Goal: Task Accomplishment & Management: Use online tool/utility

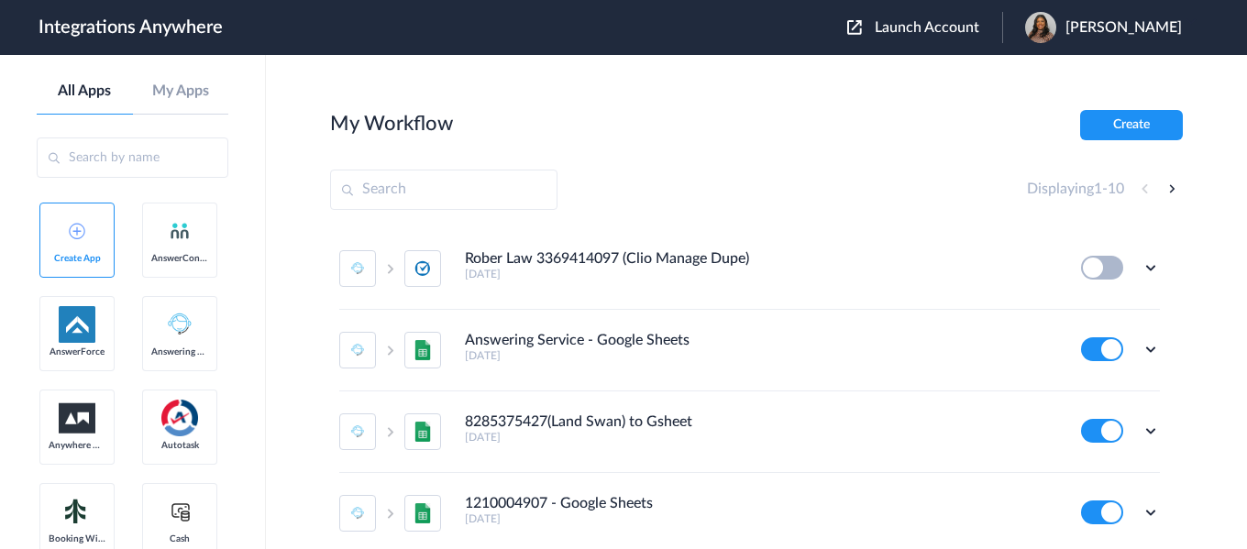
click at [943, 27] on span "Launch Account" at bounding box center [926, 27] width 104 height 15
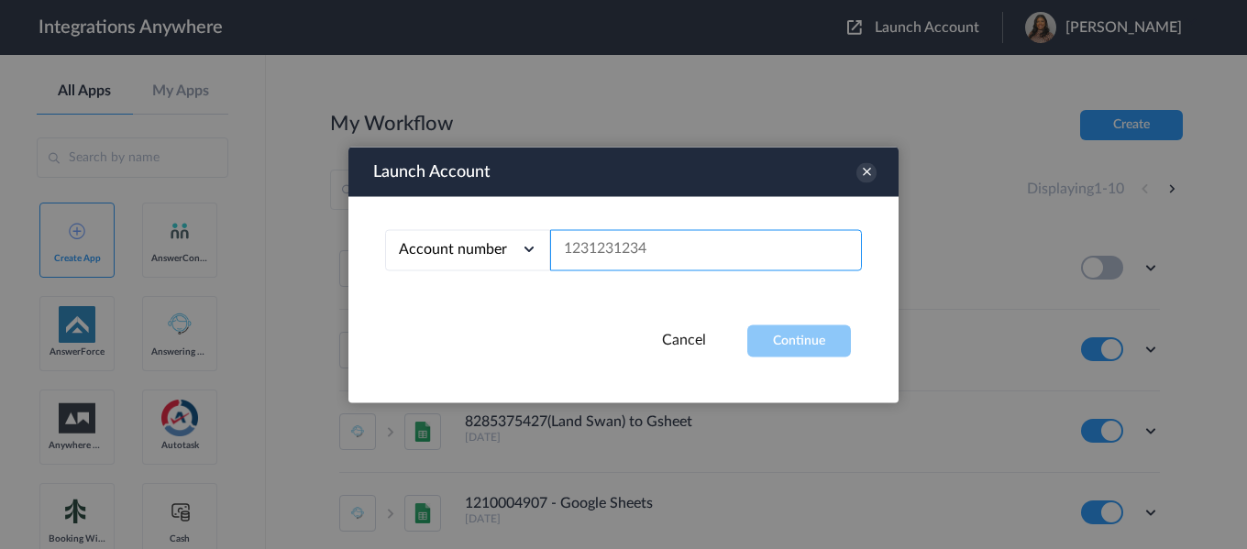
paste input "2075502870"
type input "2075502870"
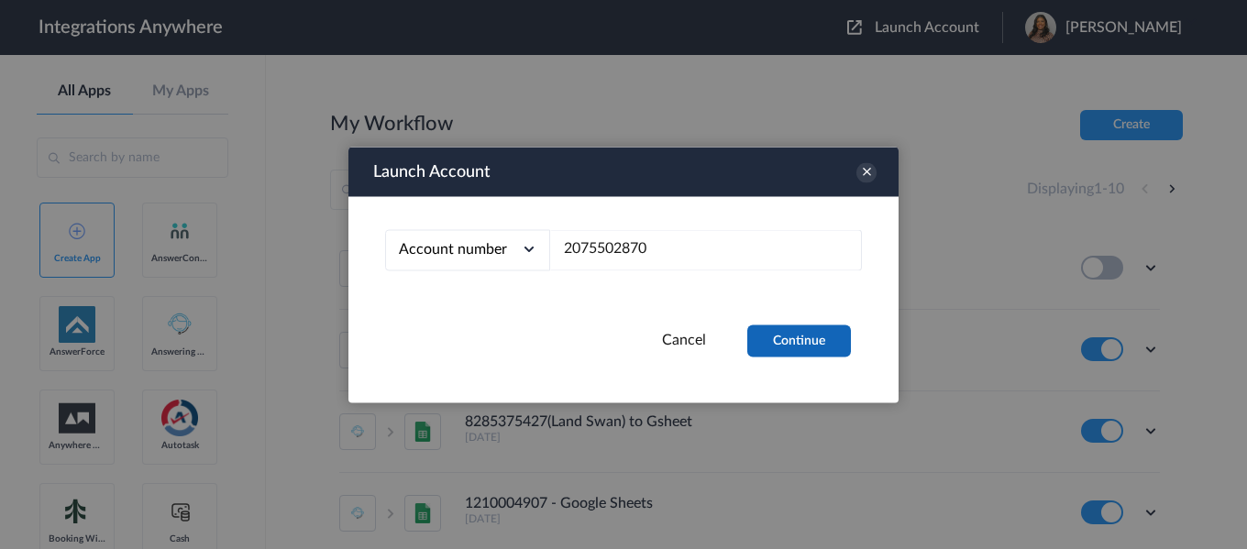
click at [797, 339] on button "Continue" at bounding box center [799, 340] width 104 height 32
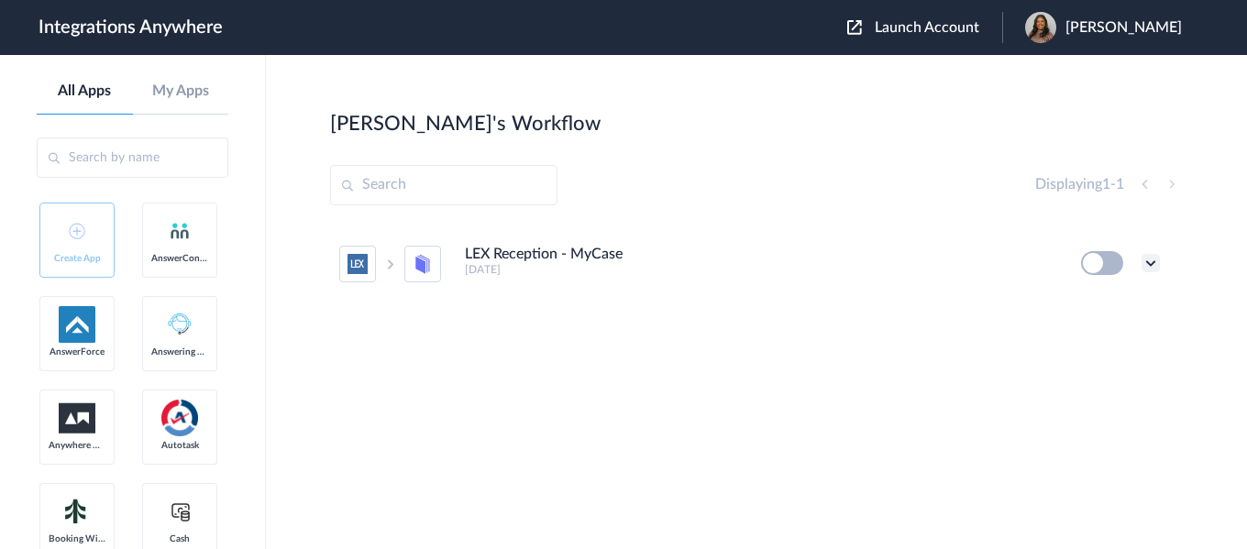
click at [1148, 265] on icon at bounding box center [1150, 263] width 18 height 18
click at [1115, 302] on li "Edit" at bounding box center [1099, 306] width 119 height 34
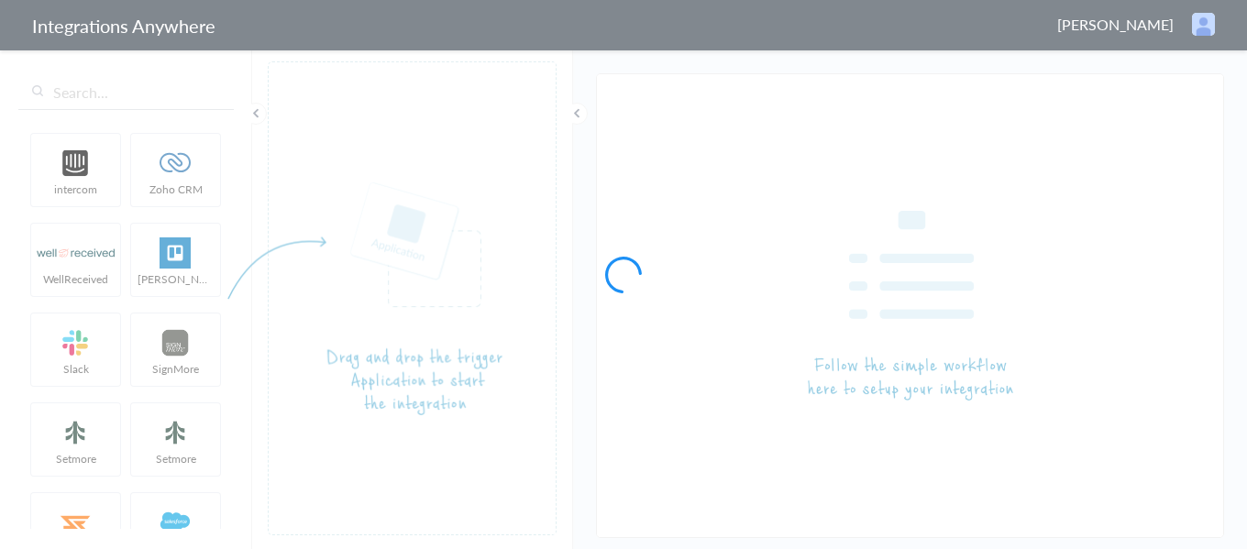
type input "LEX Reception - MyCase"
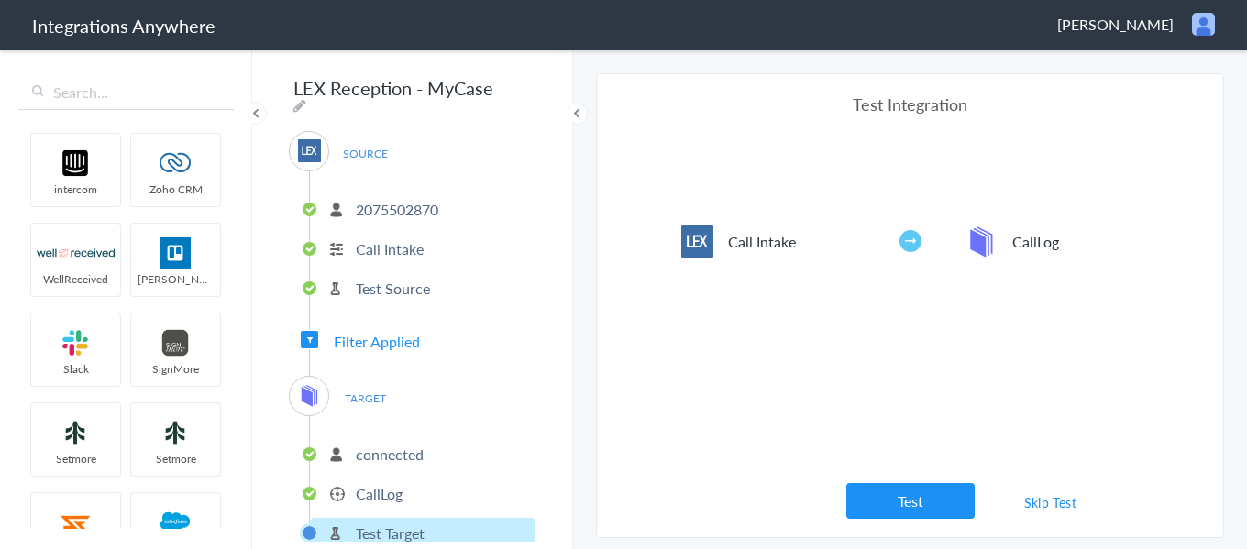
click at [372, 490] on p "CallLog" at bounding box center [379, 493] width 47 height 21
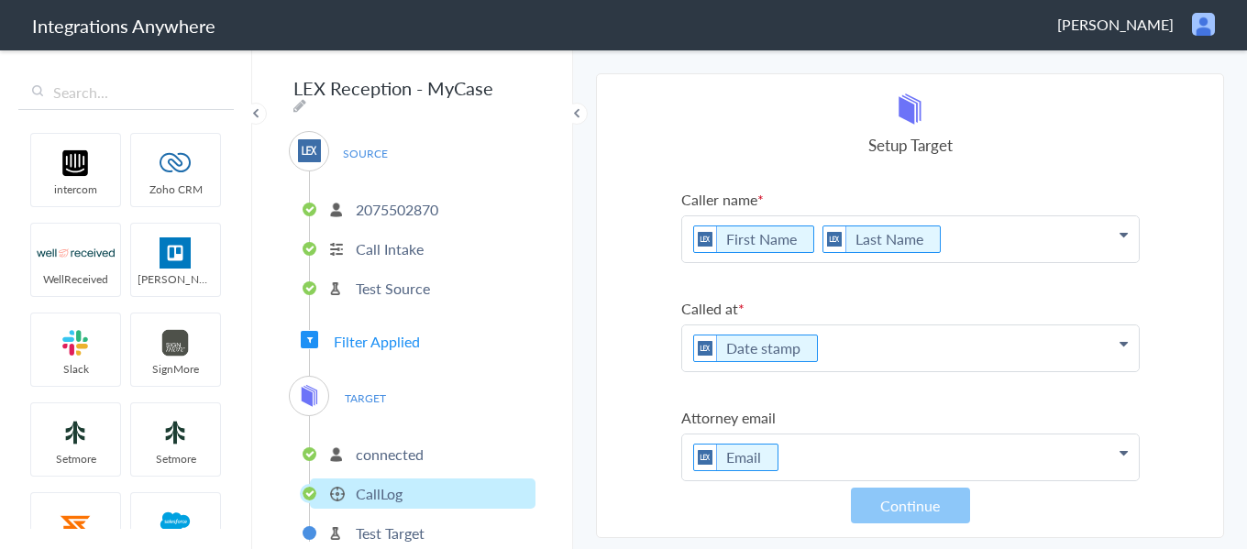
scroll to position [347, 0]
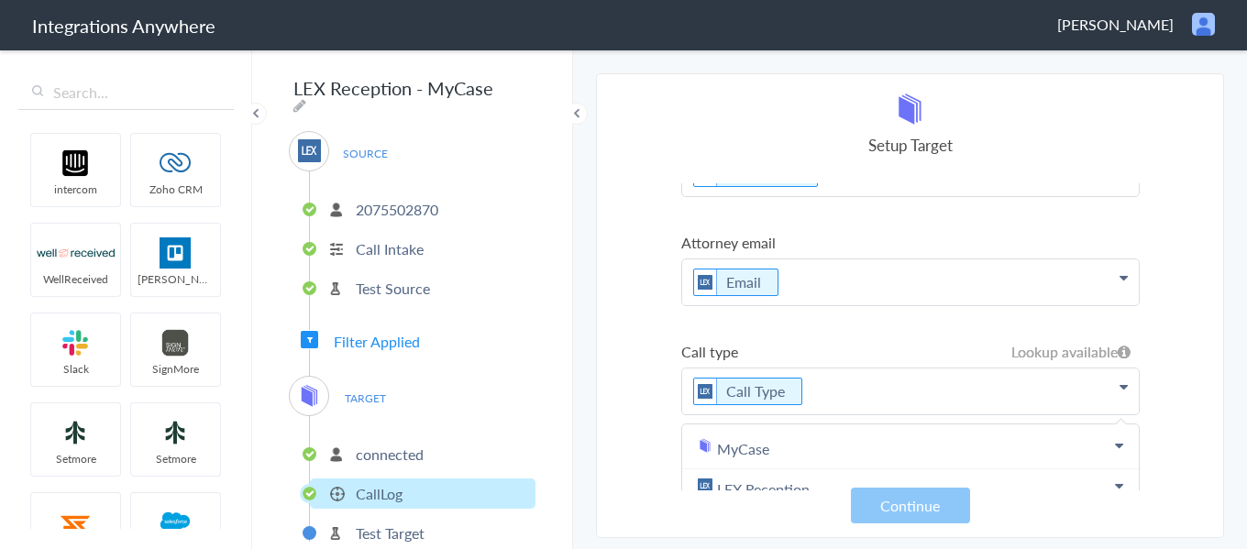
scroll to position [422, 0]
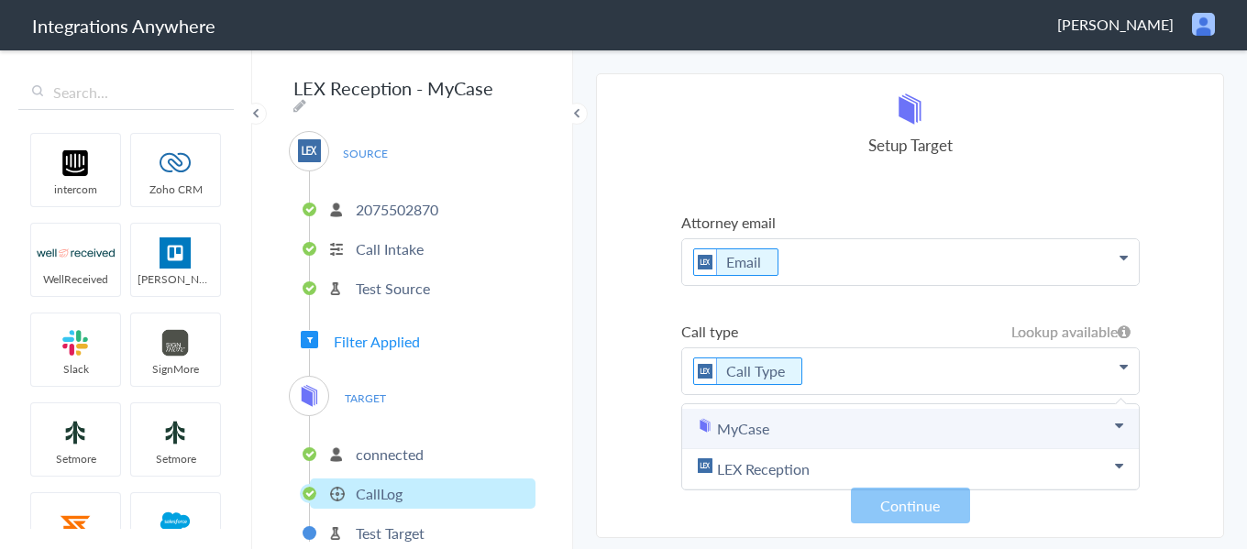
click at [987, 417] on link "MyCase" at bounding box center [910, 429] width 456 height 40
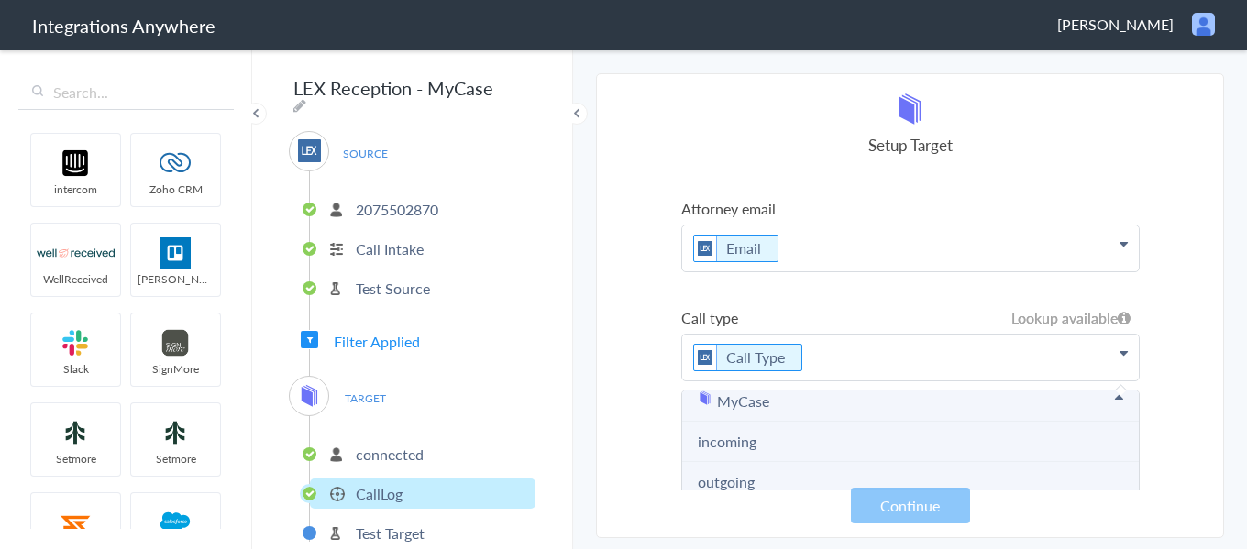
scroll to position [21, 0]
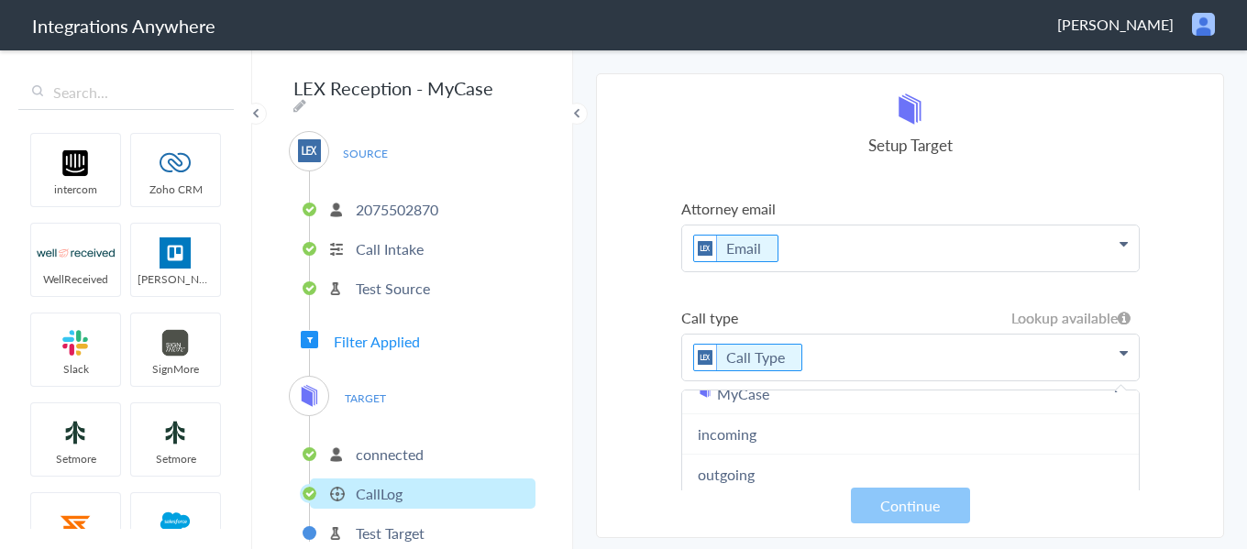
click at [637, 344] on section "Select Account 2075502870 Rename Delete (4 days ago) + connect Continue Setup S…" at bounding box center [910, 305] width 628 height 465
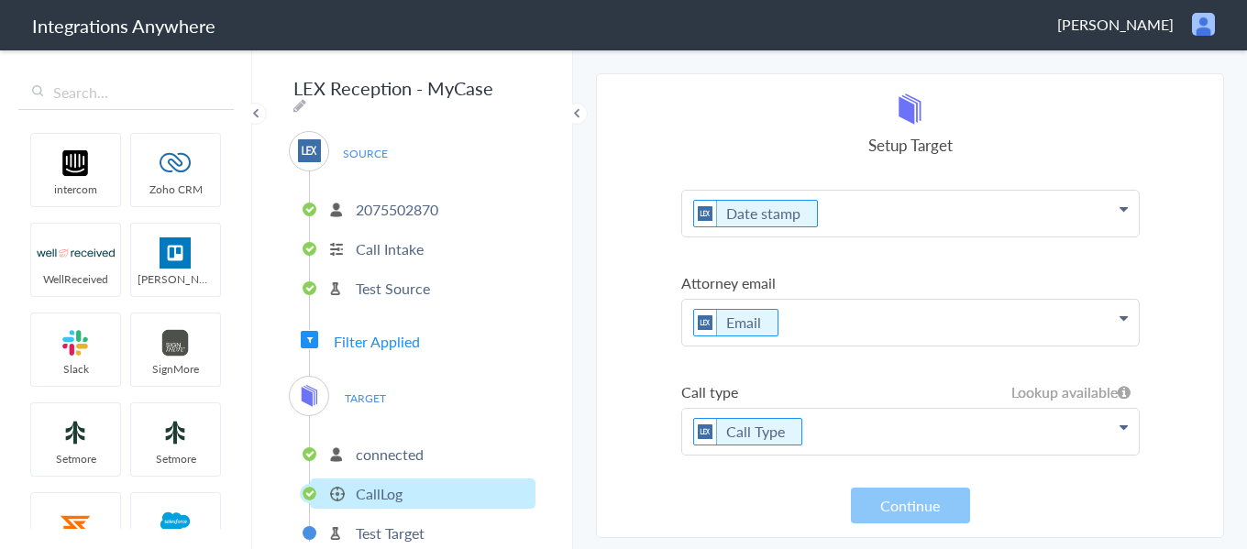
click at [826, 284] on label "Attorney email" at bounding box center [910, 282] width 458 height 21
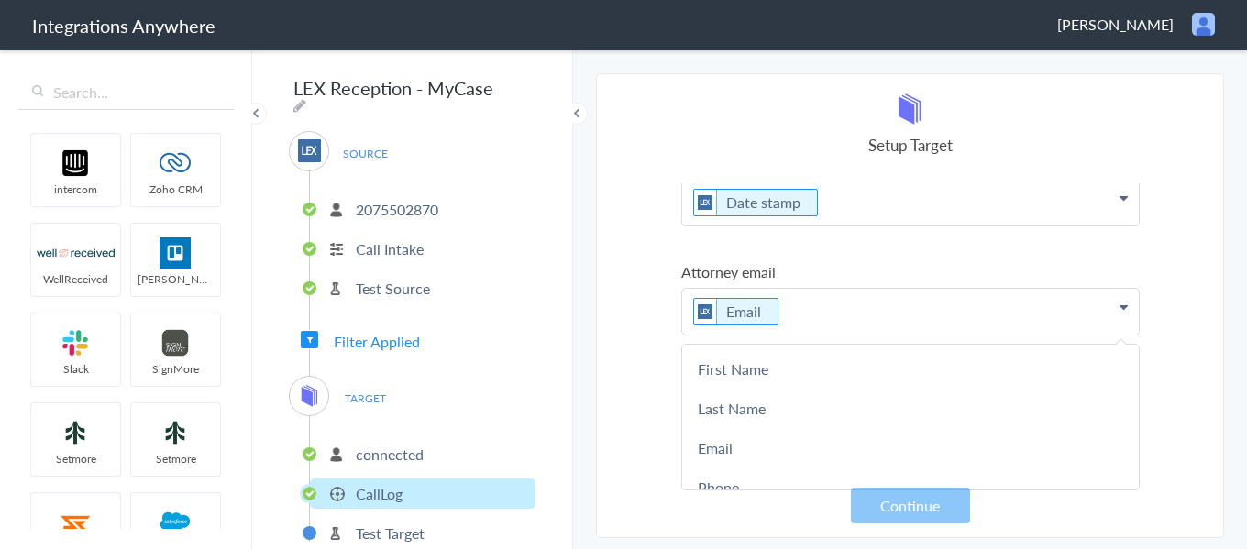
click at [629, 428] on section "Select Account 2075502870 Rename Delete (4 days ago) + connect Continue Setup S…" at bounding box center [910, 305] width 628 height 465
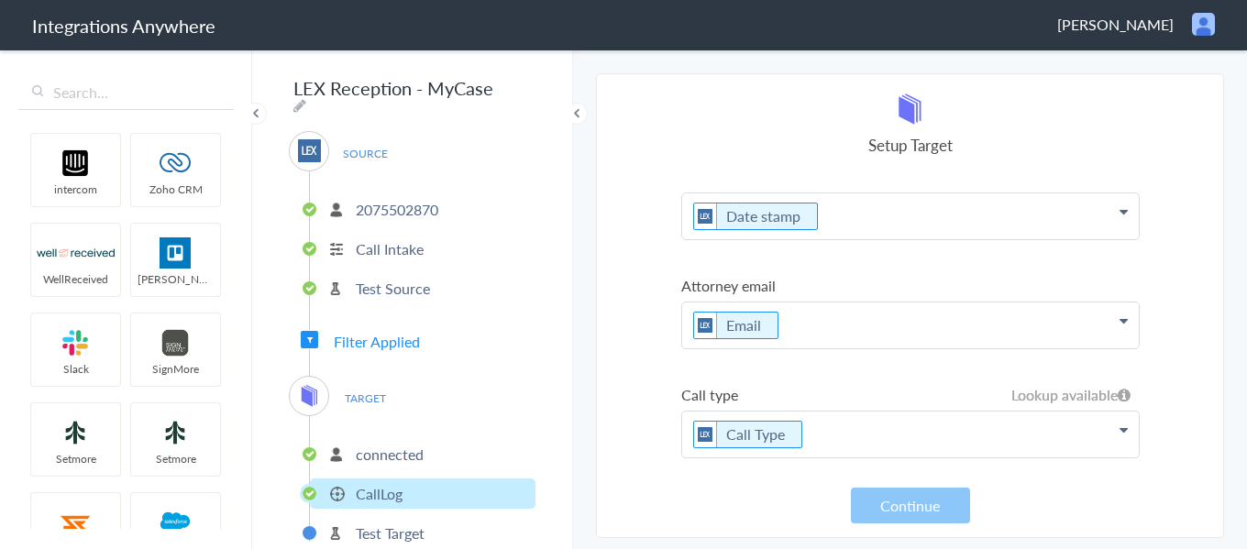
scroll to position [347, 0]
click at [909, 383] on label "Call type" at bounding box center [910, 391] width 458 height 21
